Goal: Task Accomplishment & Management: Manage account settings

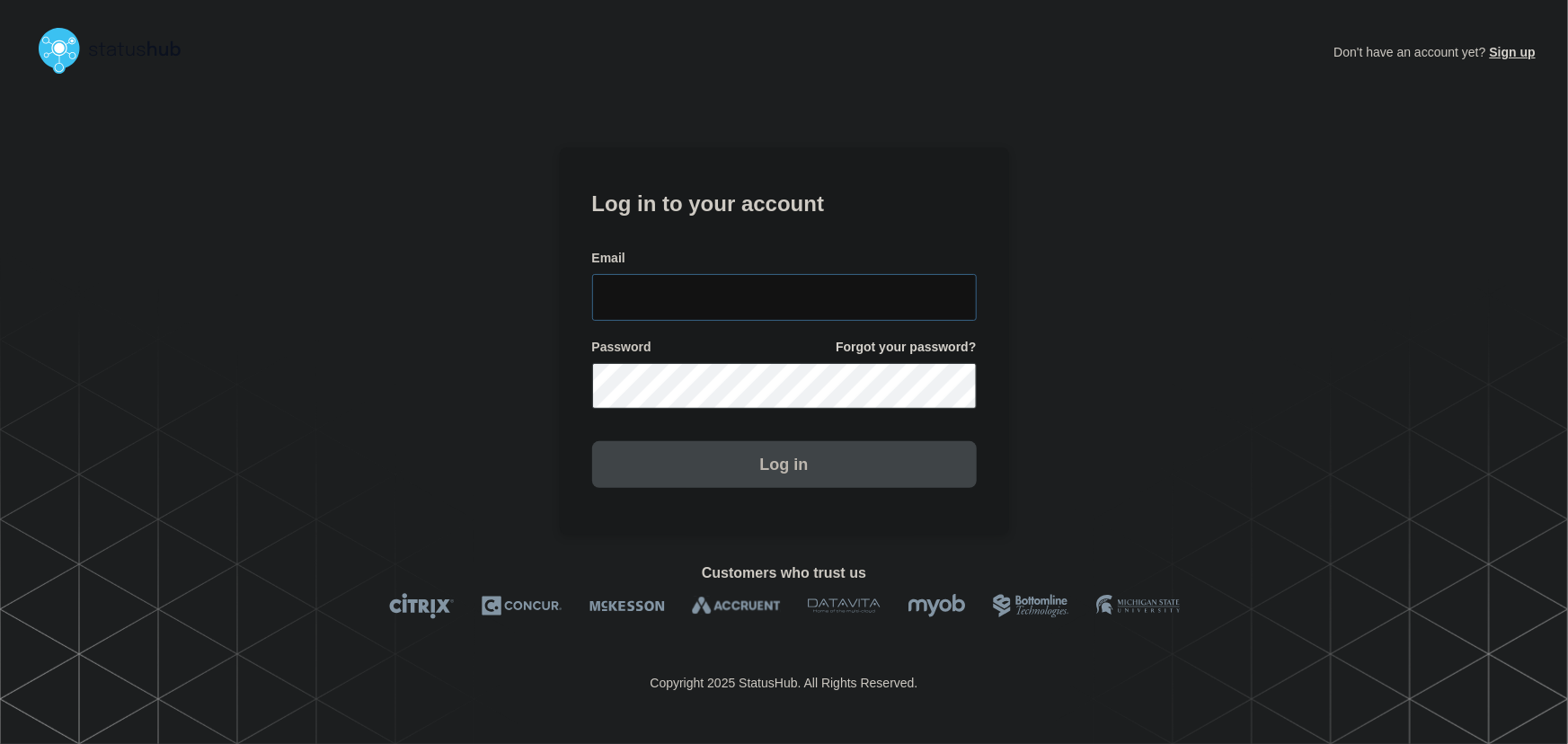
type input "tyler.wolkey@conexon.us"
drag, startPoint x: 792, startPoint y: 294, endPoint x: 759, endPoint y: 215, distance: 85.6
click at [790, 286] on input "[PERSON_NAME][EMAIL_ADDRESS][PERSON_NAME][DOMAIN_NAME]" at bounding box center [785, 298] width 385 height 46
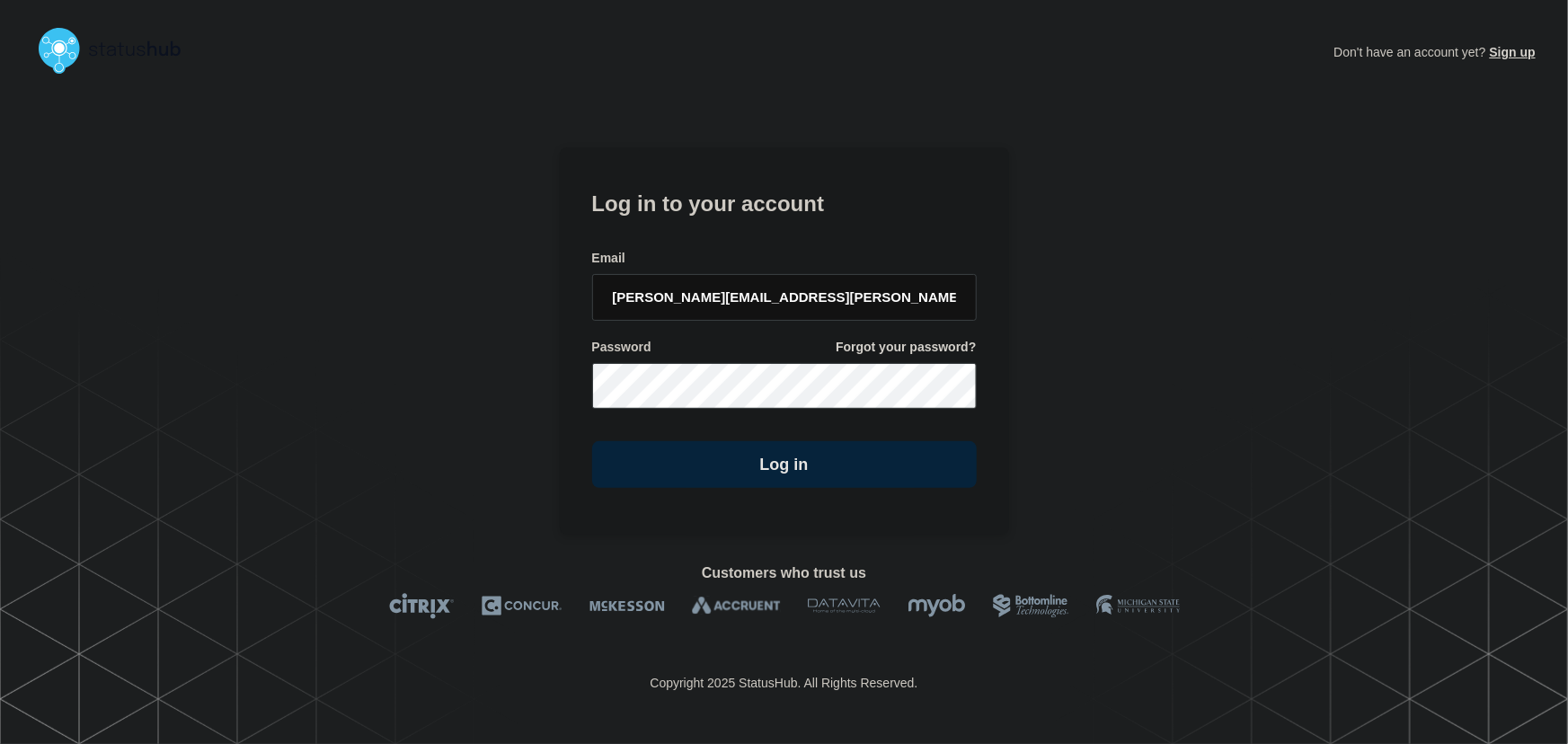
click at [751, 202] on h1 "Log in to your account" at bounding box center [785, 202] width 385 height 33
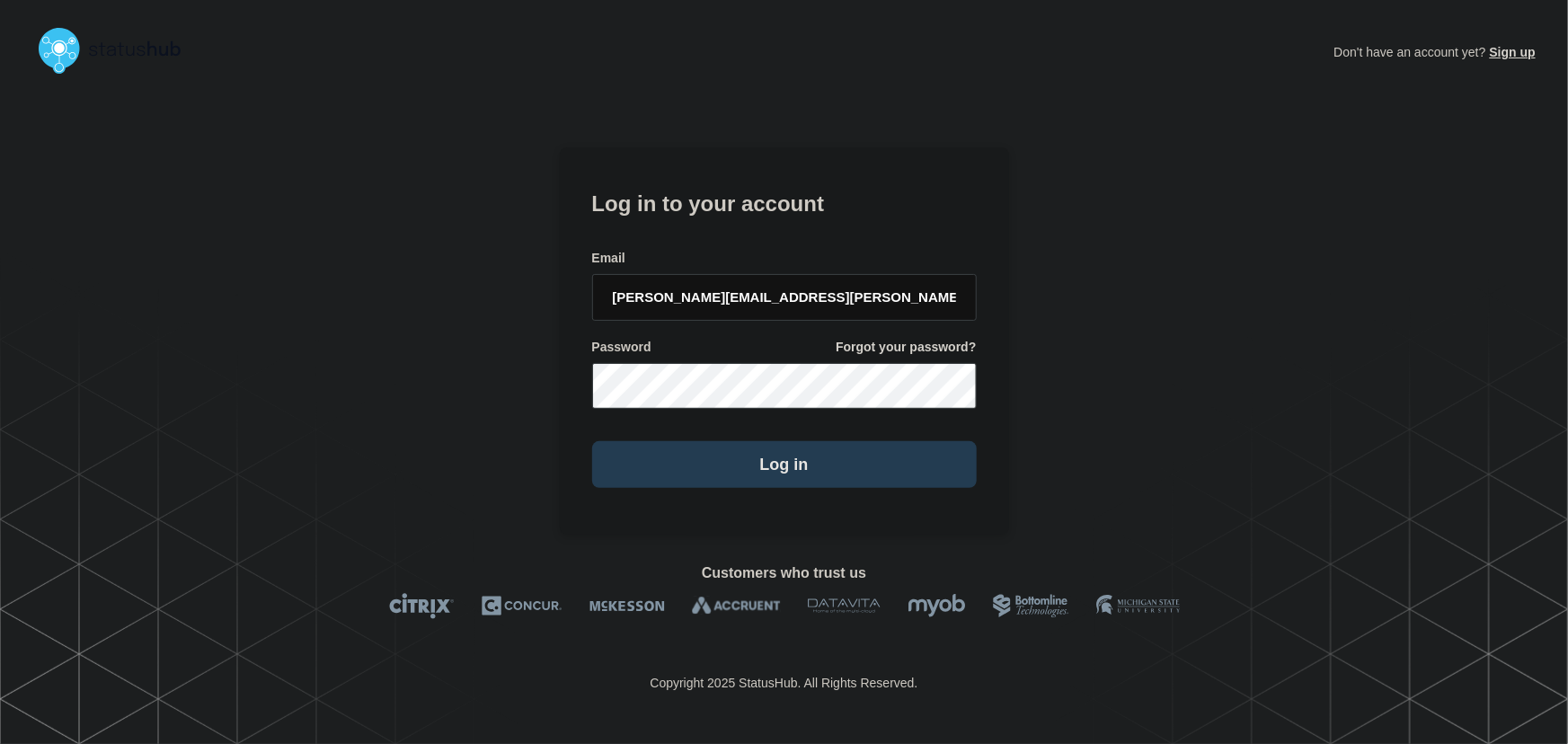
drag, startPoint x: 806, startPoint y: 453, endPoint x: 823, endPoint y: 453, distance: 17.0
click at [806, 453] on button "Log in" at bounding box center [785, 464] width 385 height 46
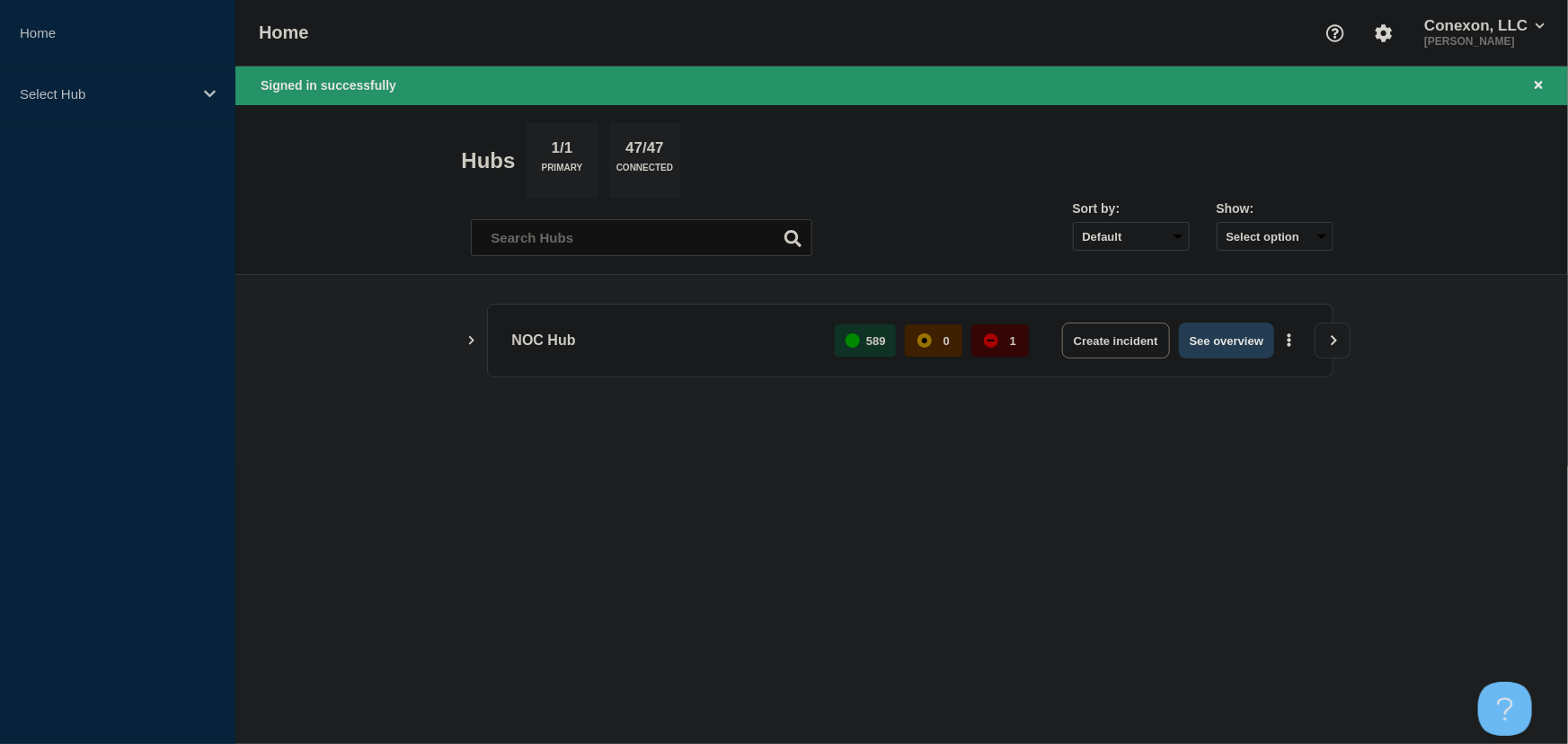
click at [1237, 343] on button "See overview" at bounding box center [1227, 340] width 96 height 36
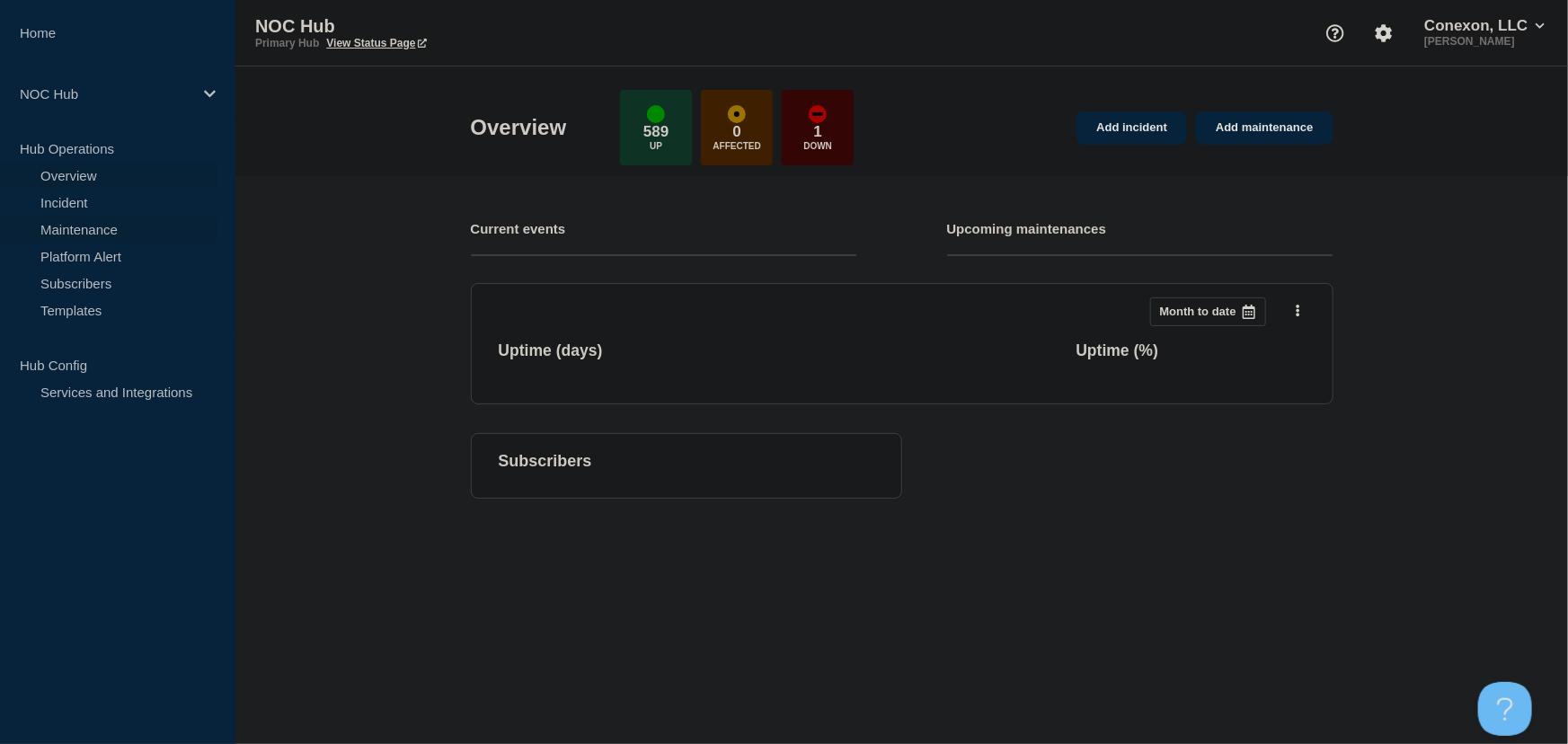
click at [88, 230] on link "Maintenance" at bounding box center [108, 229] width 218 height 27
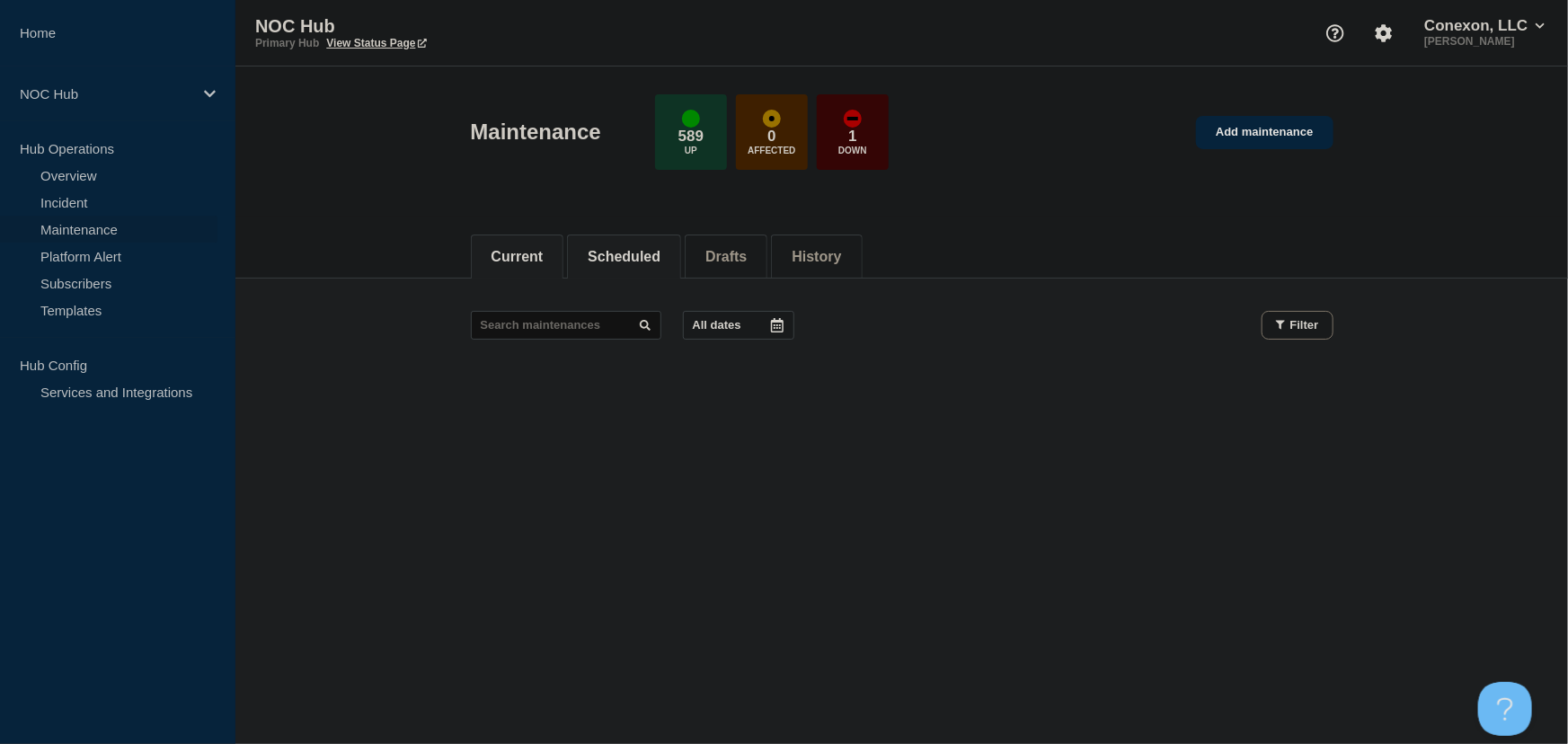
click at [610, 261] on button "Scheduled" at bounding box center [624, 257] width 73 height 16
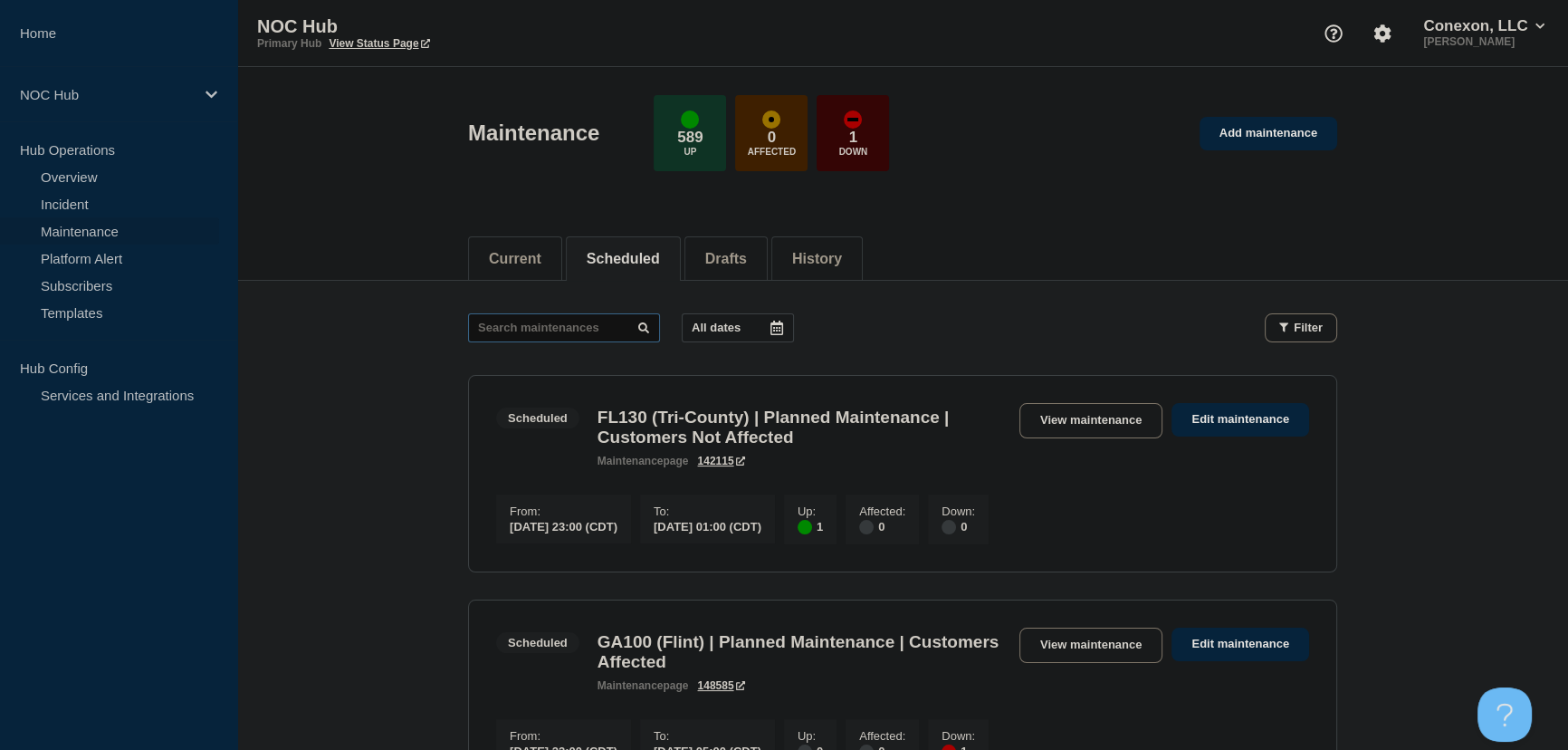
click at [555, 333] on input "text" at bounding box center [564, 328] width 192 height 29
type input "32375"
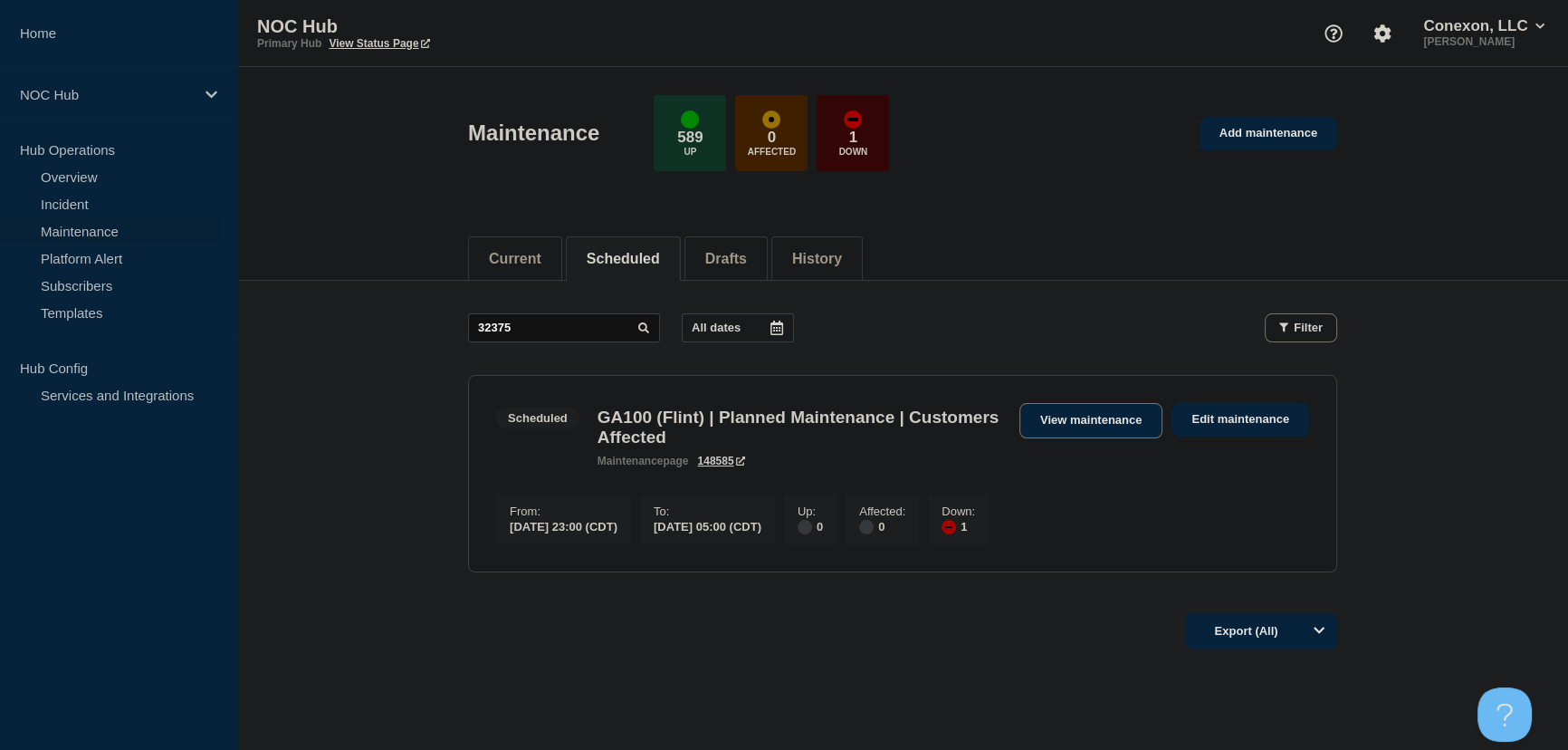
click at [1068, 416] on link "View maintenance" at bounding box center [1091, 421] width 143 height 35
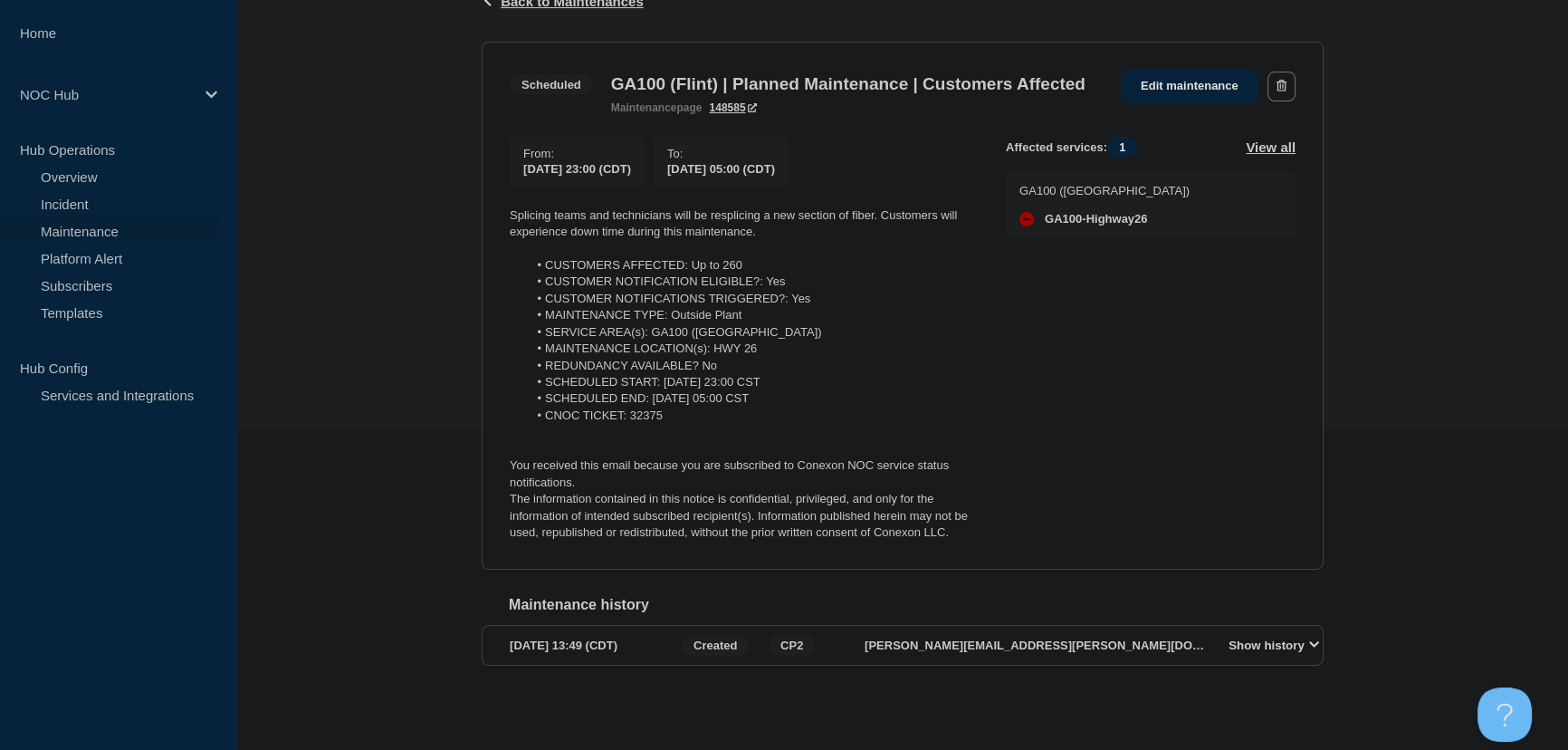
scroll to position [328, 0]
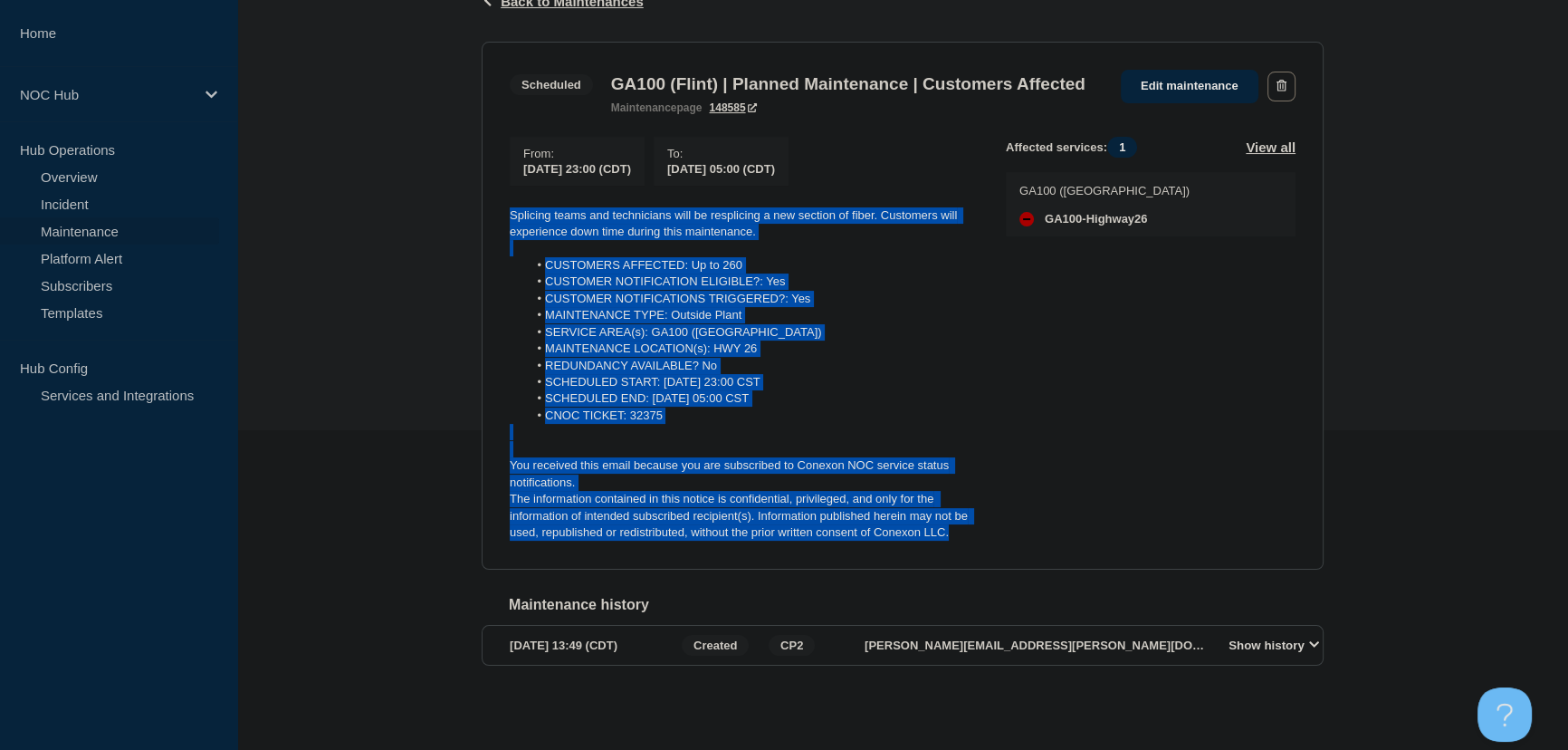
drag, startPoint x: 961, startPoint y: 553, endPoint x: 489, endPoint y: 236, distance: 568.6
click at [489, 236] on section "Scheduled GA100 (Flint) | Planned Maintenance | Customers Affected maintenance …" at bounding box center [903, 306] width 842 height 528
copy div "Splicing teams and technicians will be resplicing a new section of fiber. Custo…"
click at [1172, 91] on link "Edit maintenance" at bounding box center [1189, 87] width 137 height 33
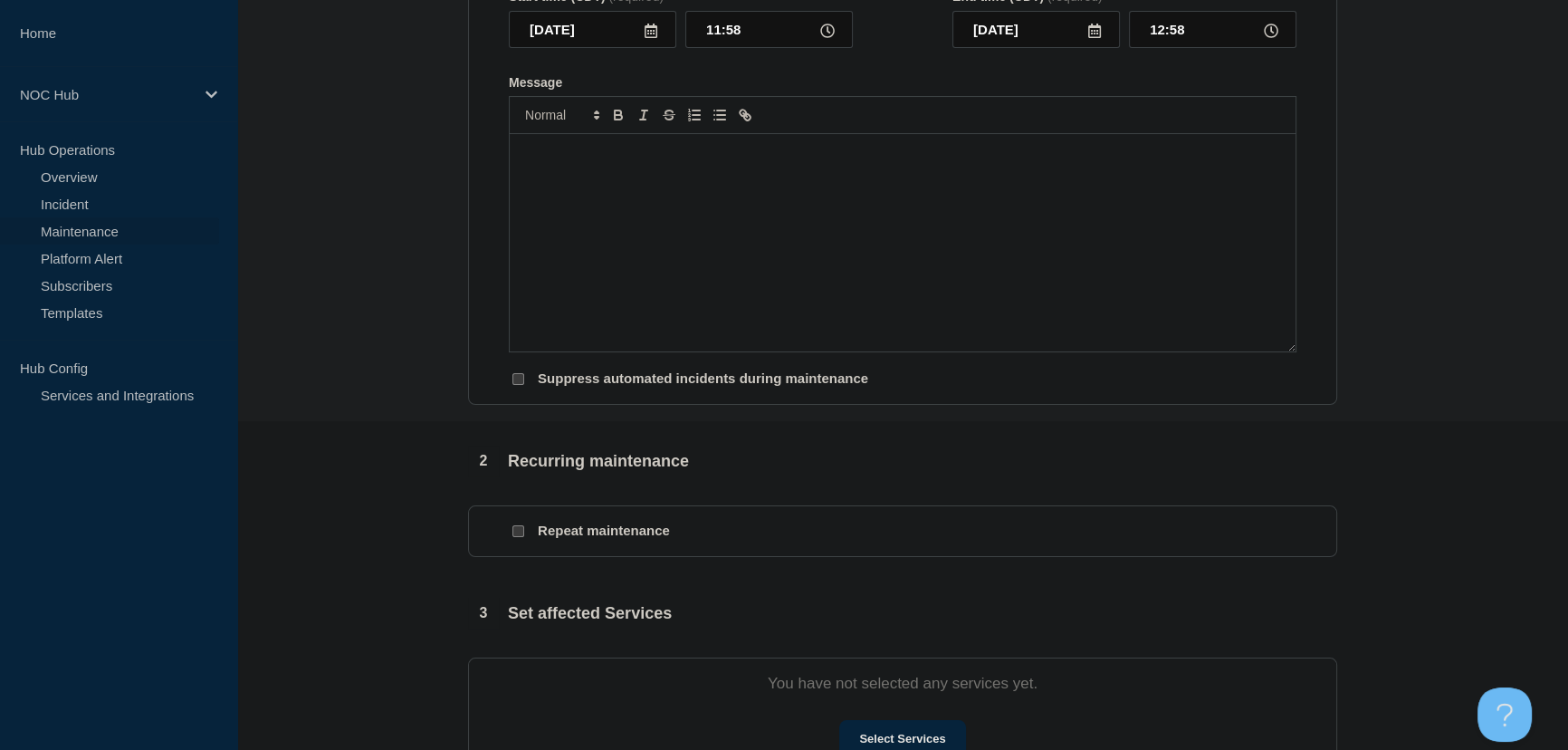
type input "GA100 (Flint) | Planned Maintenance | Customers Affected"
type input "23:00"
type input "2025-10-08"
type input "05:00"
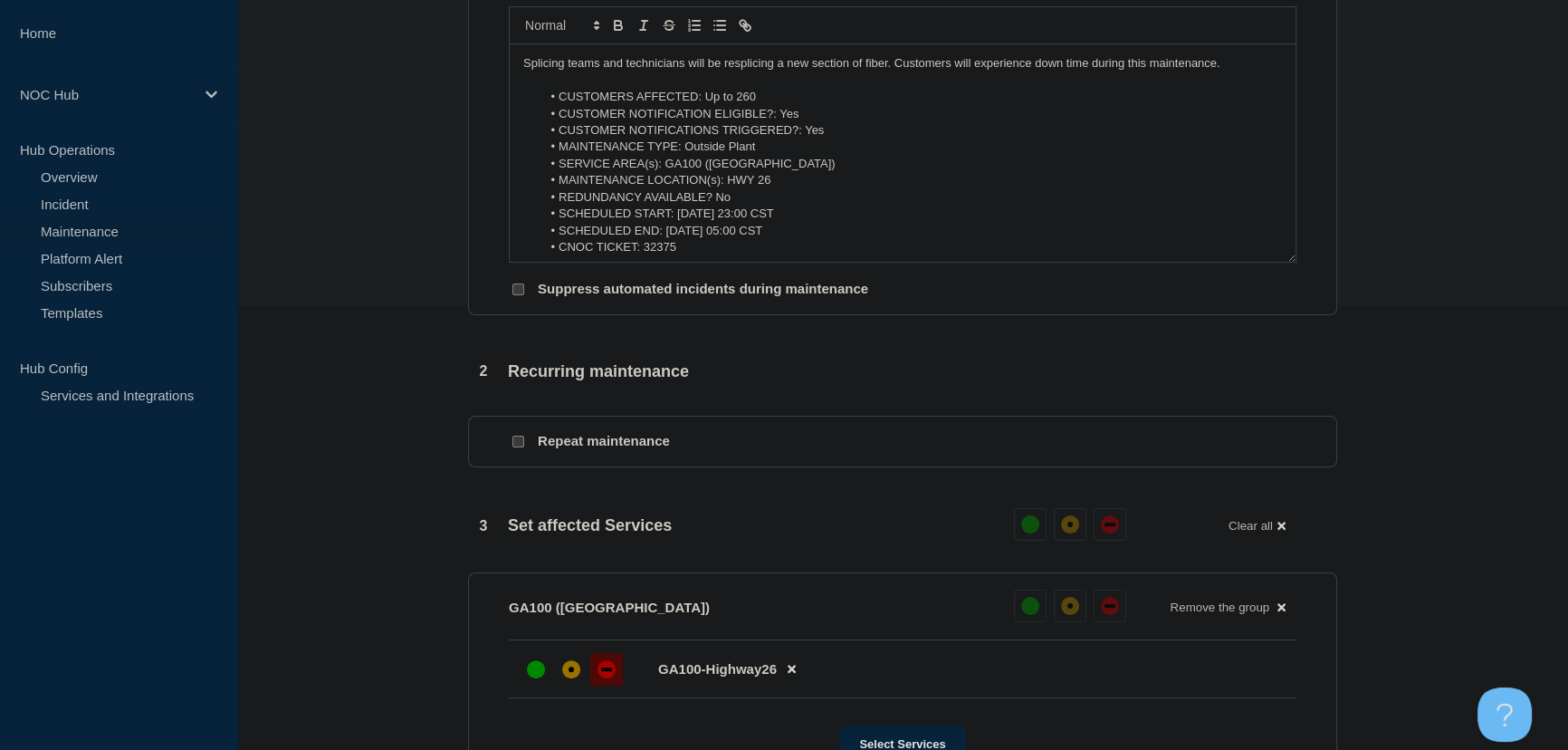
scroll to position [164, 0]
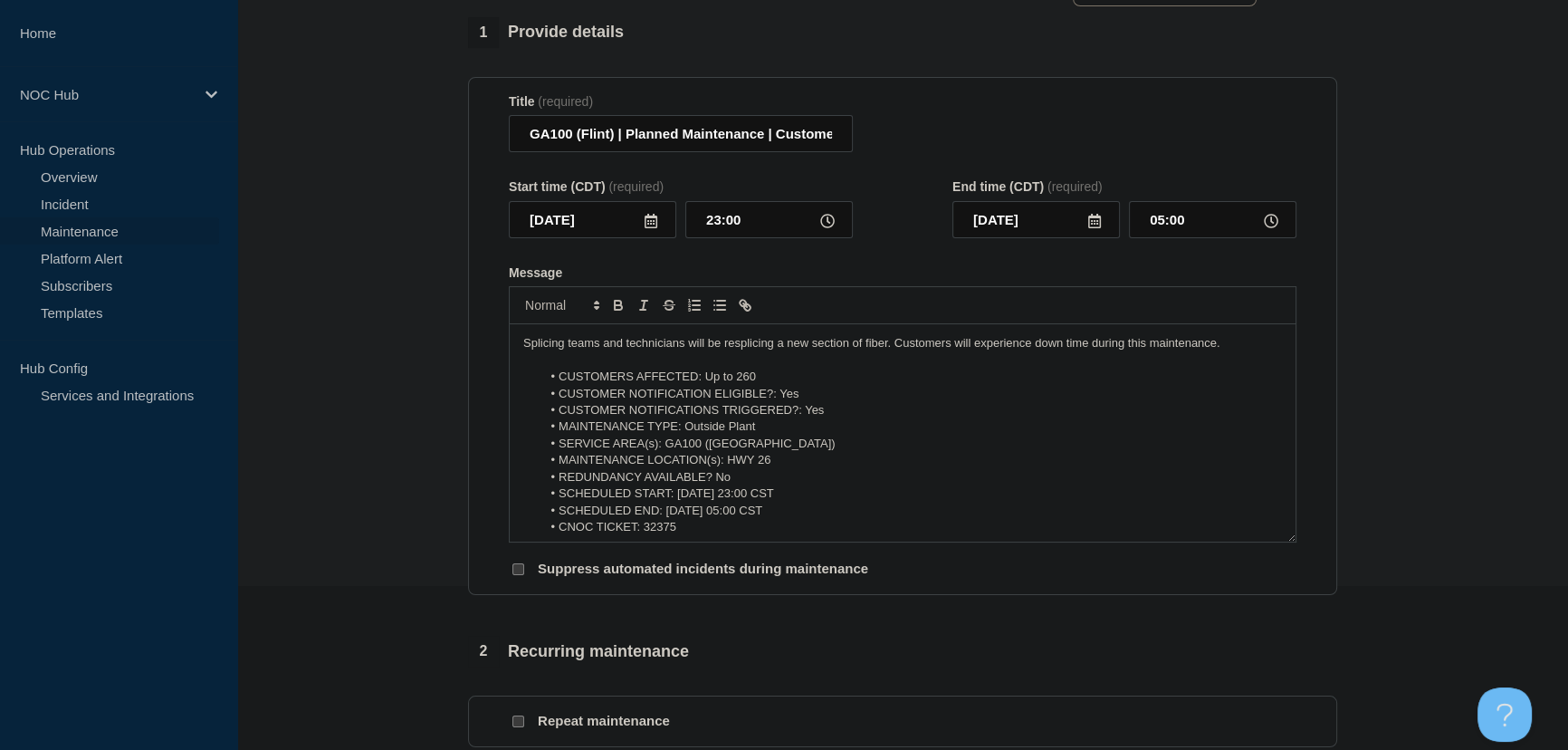
click at [735, 499] on li "SCHEDULED START: 2025-10-07 at 23:00 CST" at bounding box center [912, 493] width 741 height 17
click at [647, 228] on icon at bounding box center [651, 220] width 15 height 15
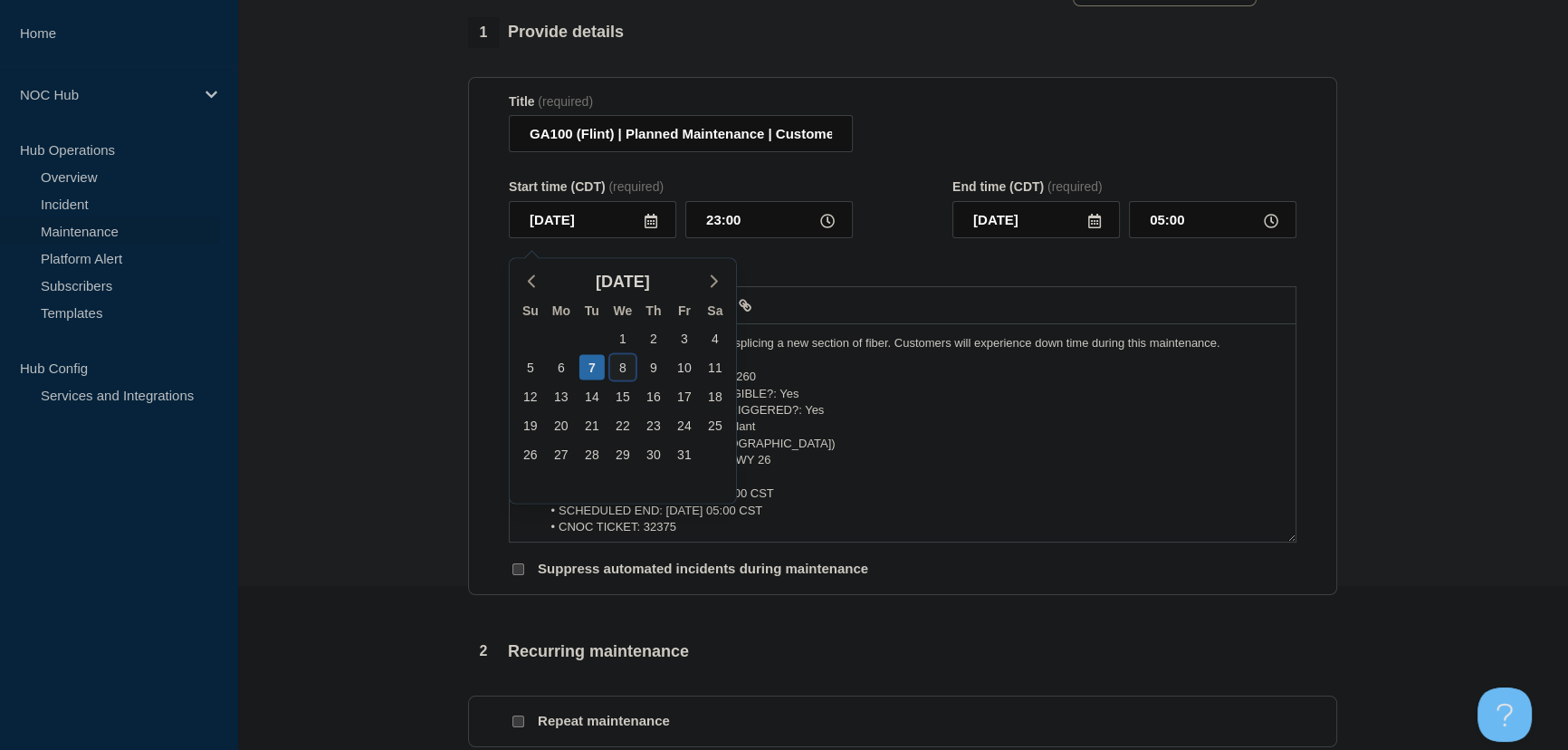
click at [625, 363] on div "8" at bounding box center [623, 366] width 25 height 25
type input "2025-10-08"
type input "2025-10-09"
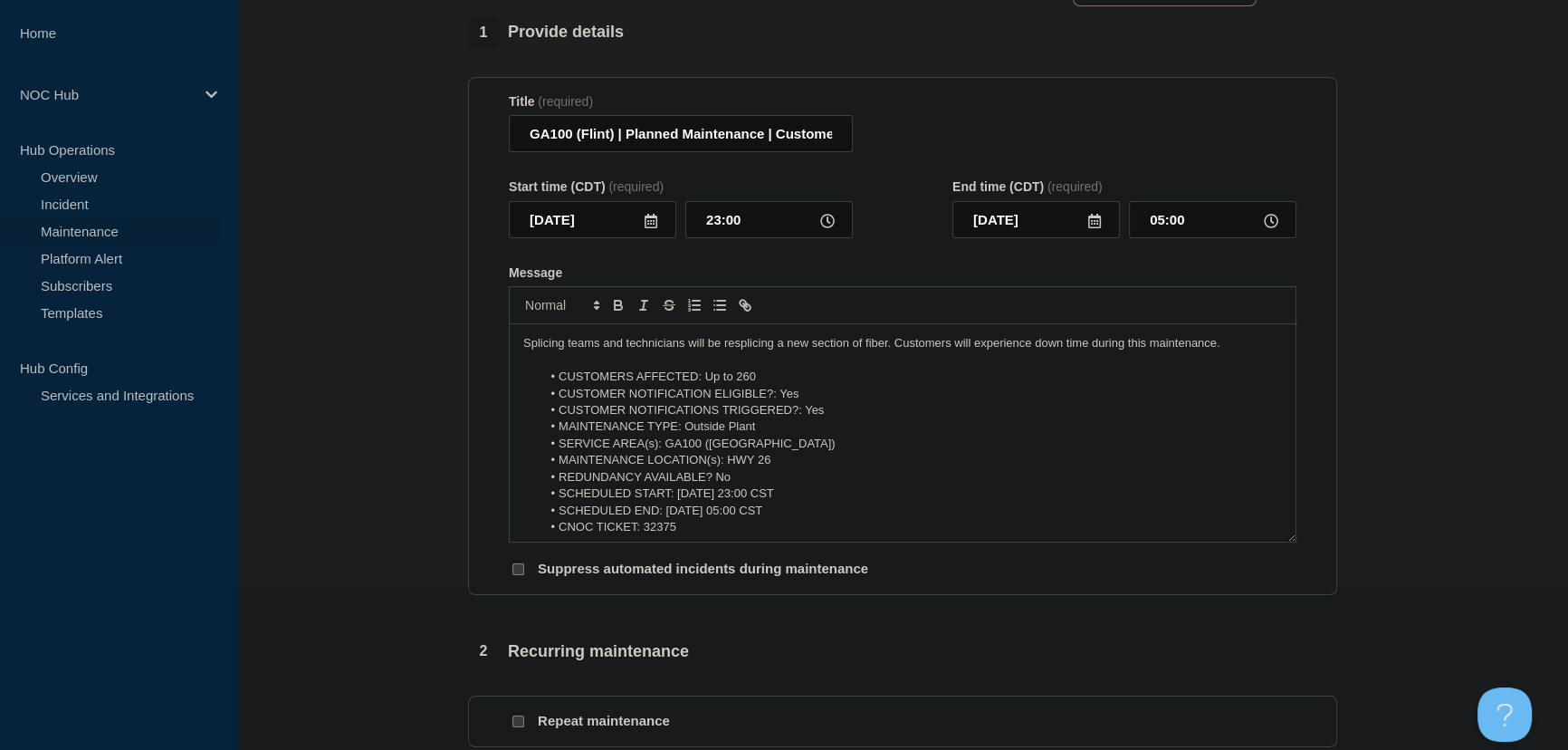
click at [899, 233] on div "Start time (CDT) (required) 2025-10-08 23:00 End time (CDT) (required) 2025-10-…" at bounding box center [902, 208] width 788 height 58
click at [912, 251] on form "Title (required) GA100 (Flint) | Planned Maintenance | Customers Affected Start…" at bounding box center [902, 336] width 788 height 484
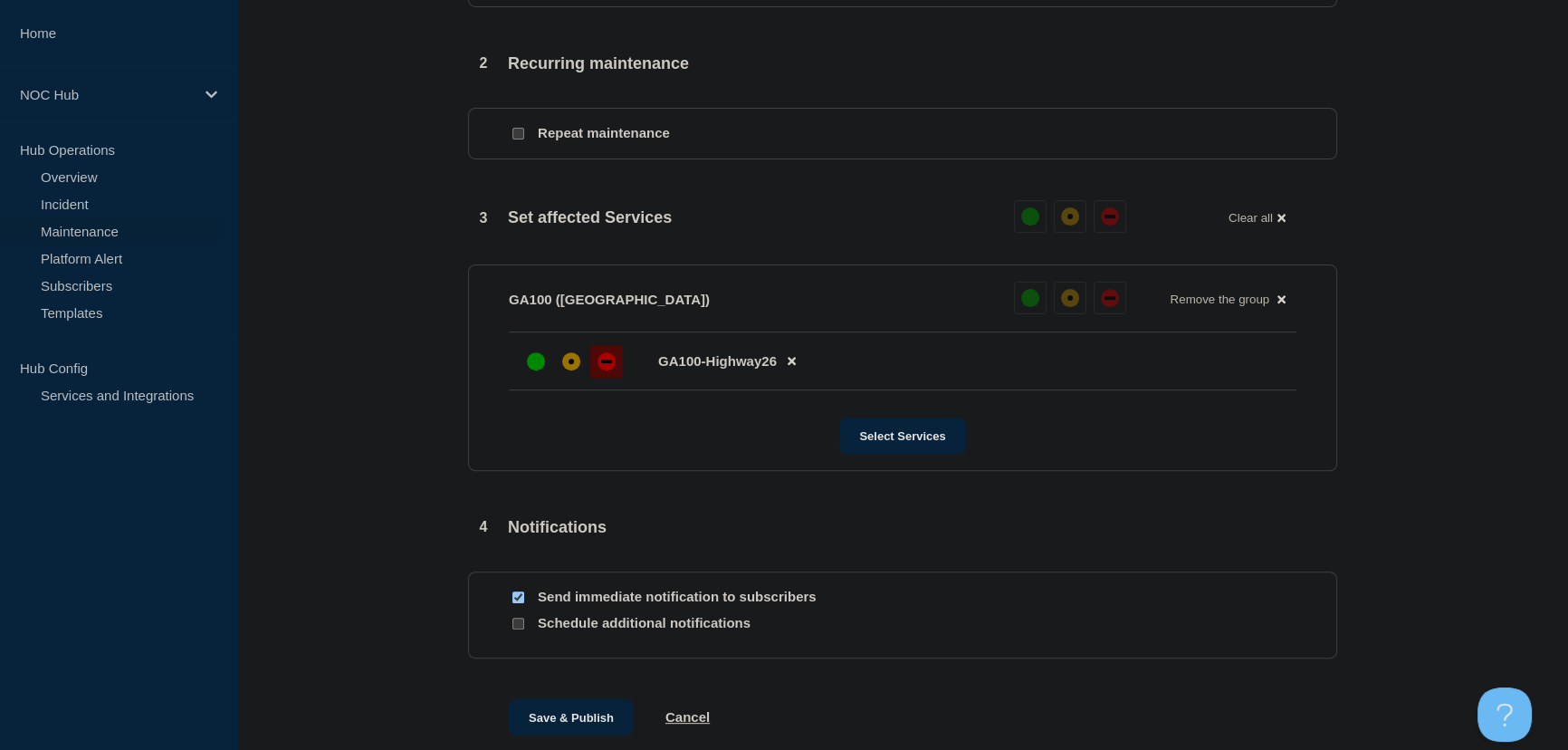
scroll to position [864, 0]
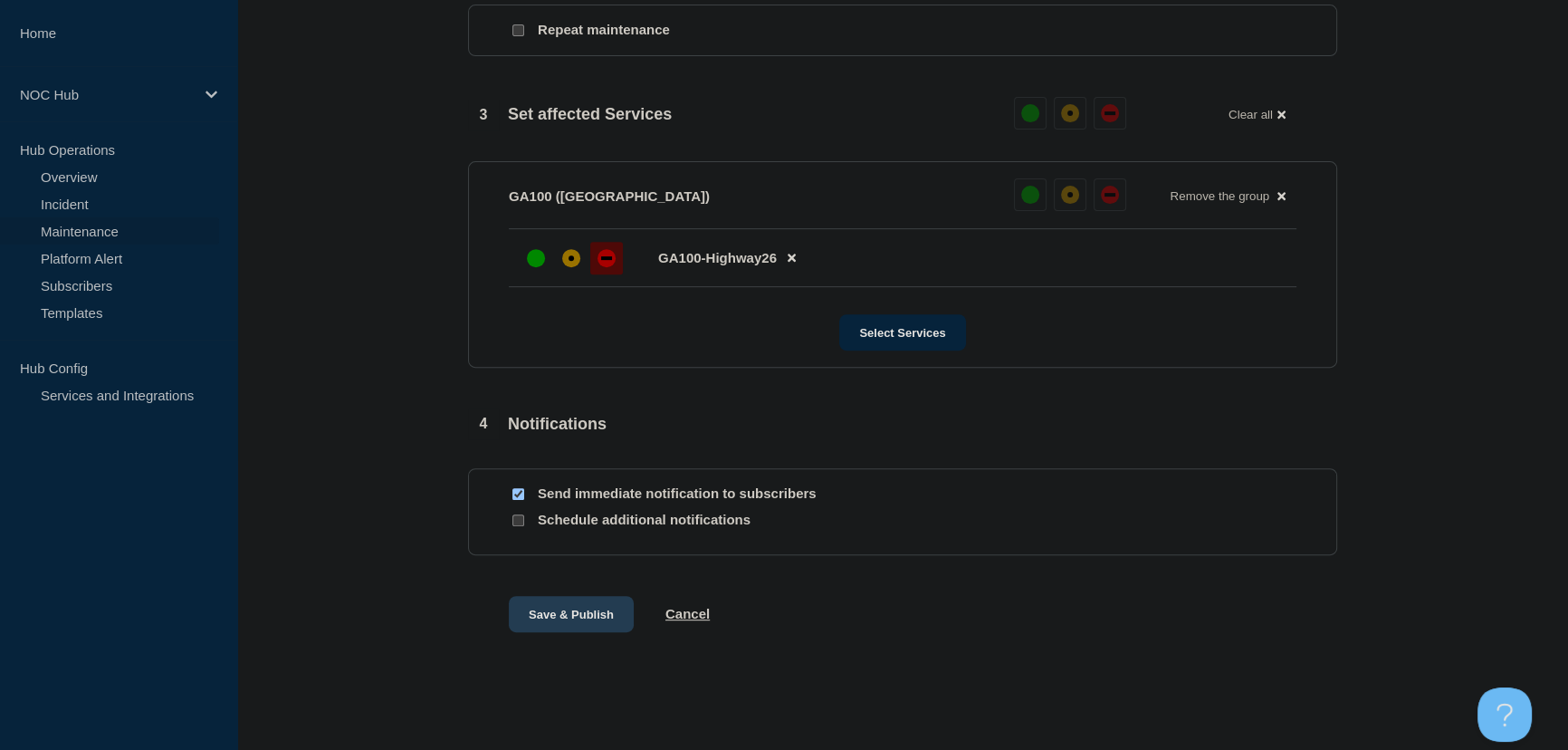
click at [590, 617] on button "Save & Publish" at bounding box center [571, 614] width 125 height 36
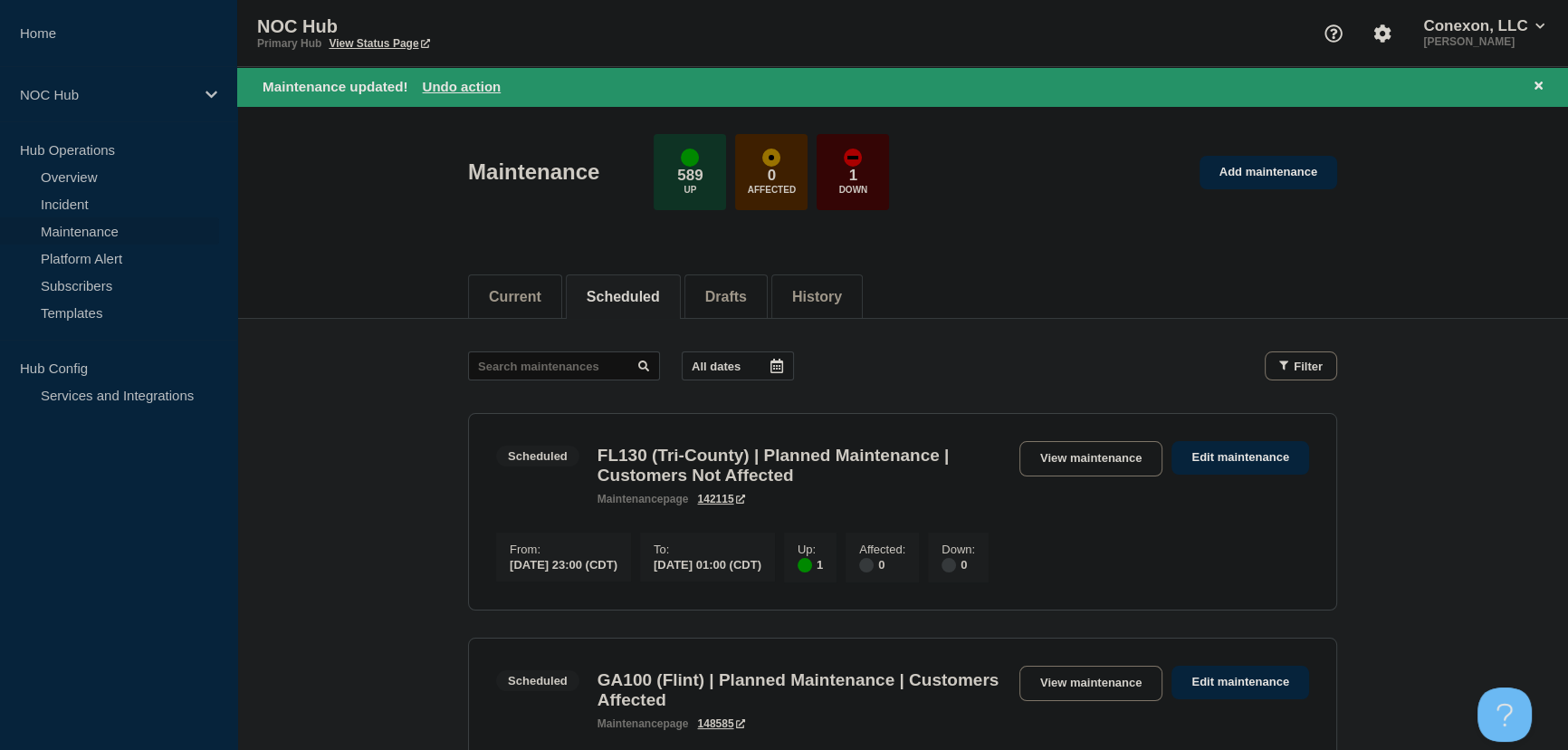
click at [507, 363] on input "text" at bounding box center [564, 366] width 192 height 29
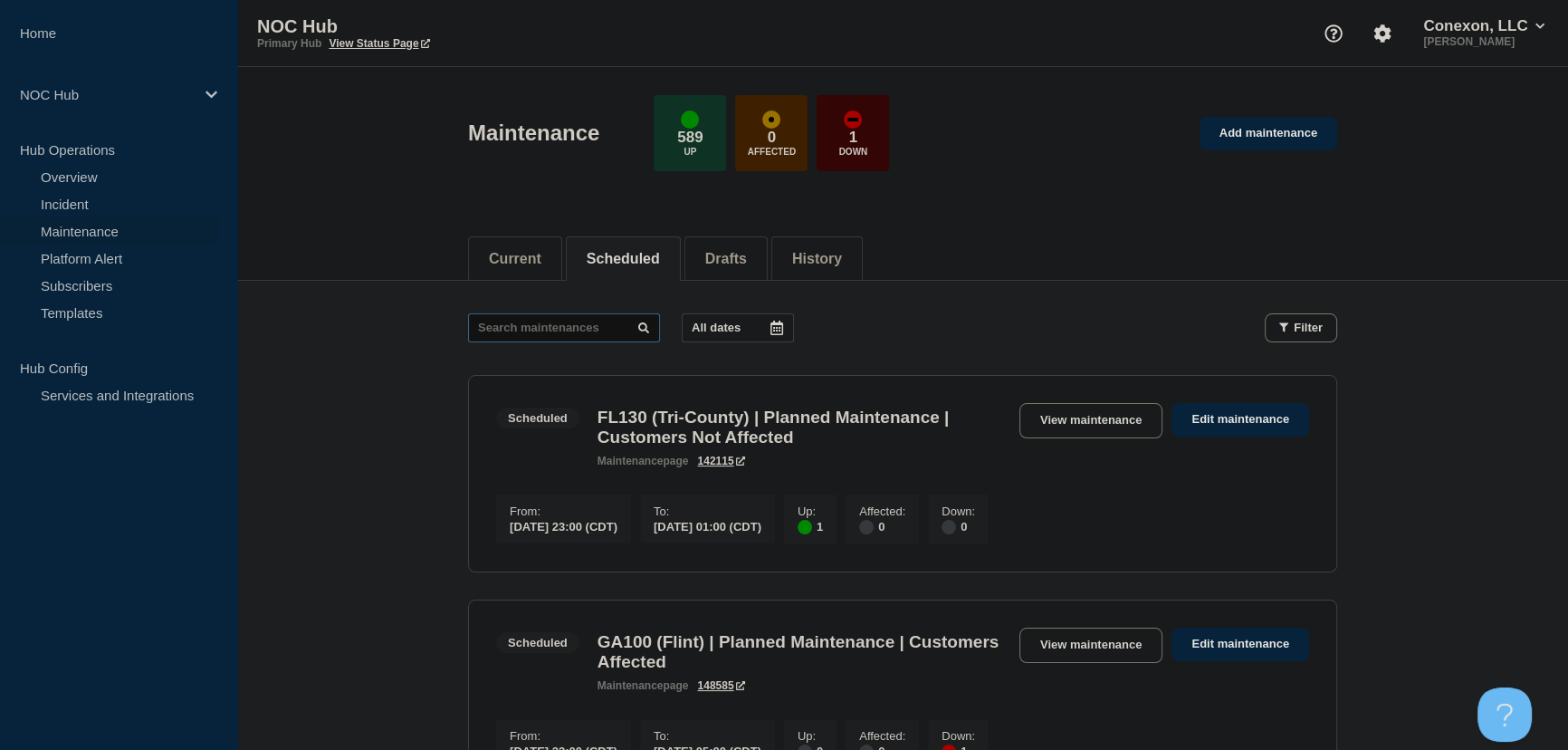
click at [524, 328] on input "text" at bounding box center [564, 328] width 192 height 29
type input "32375"
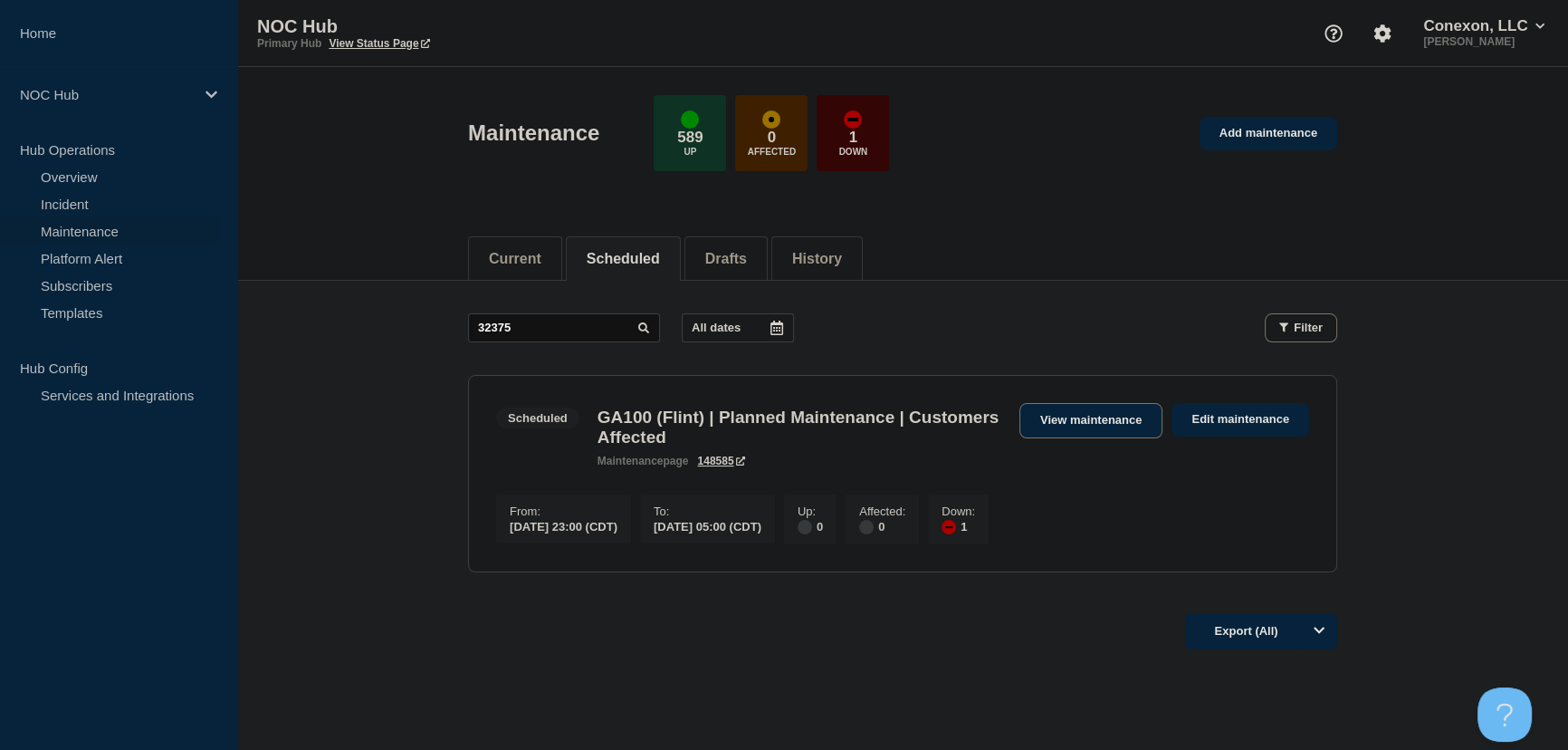
click at [1113, 423] on link "View maintenance" at bounding box center [1091, 421] width 143 height 35
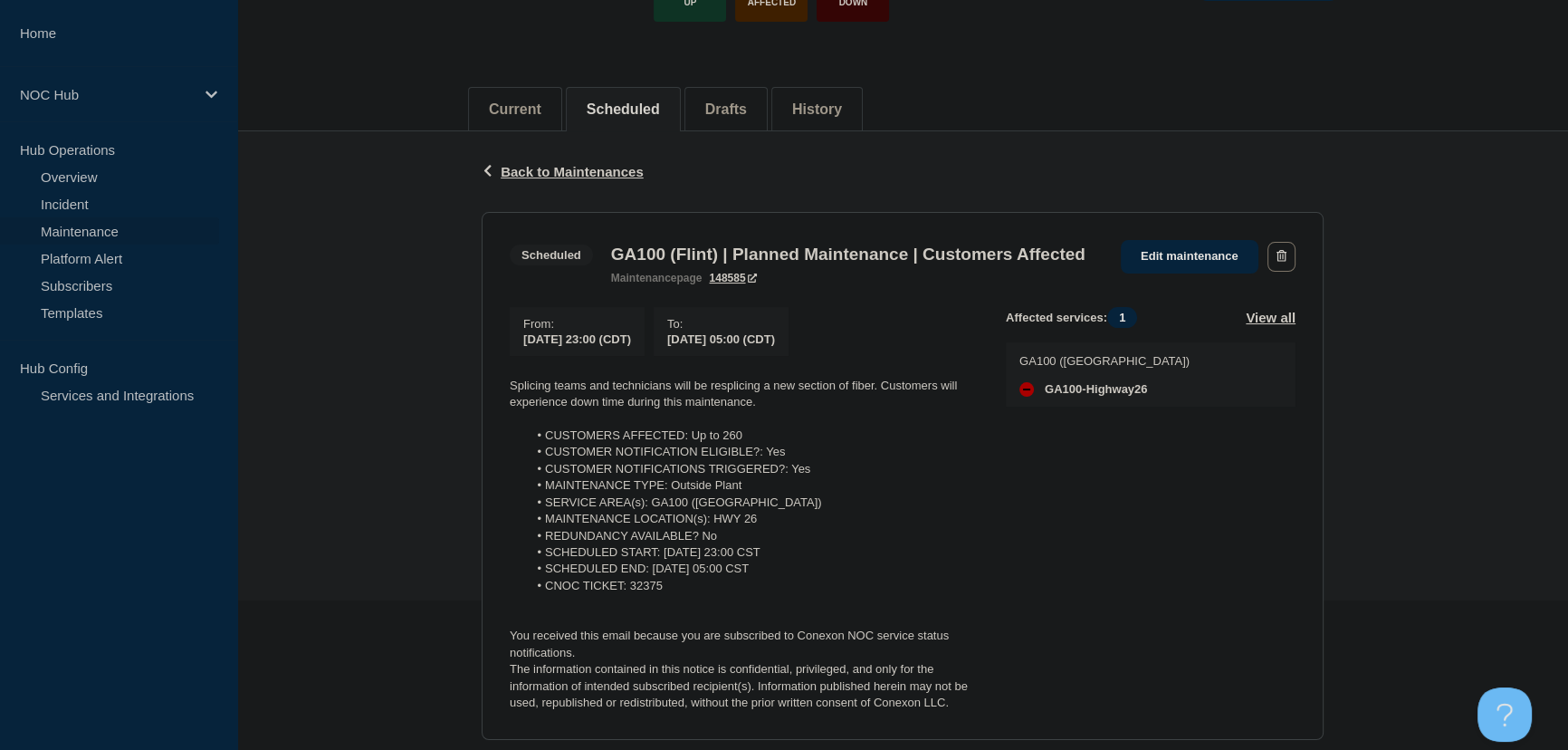
scroll to position [164, 0]
